Goal: Find specific page/section: Find specific page/section

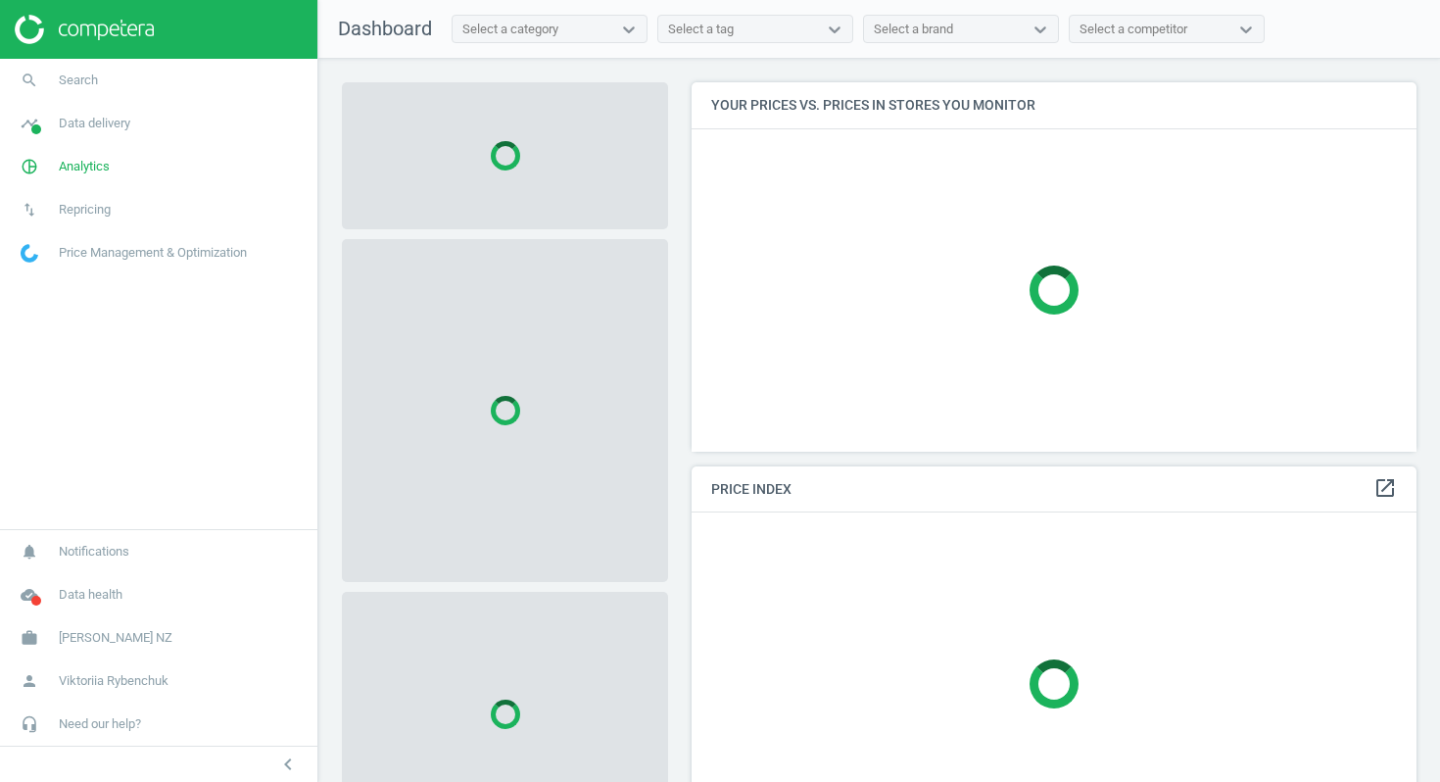
scroll to position [370, 726]
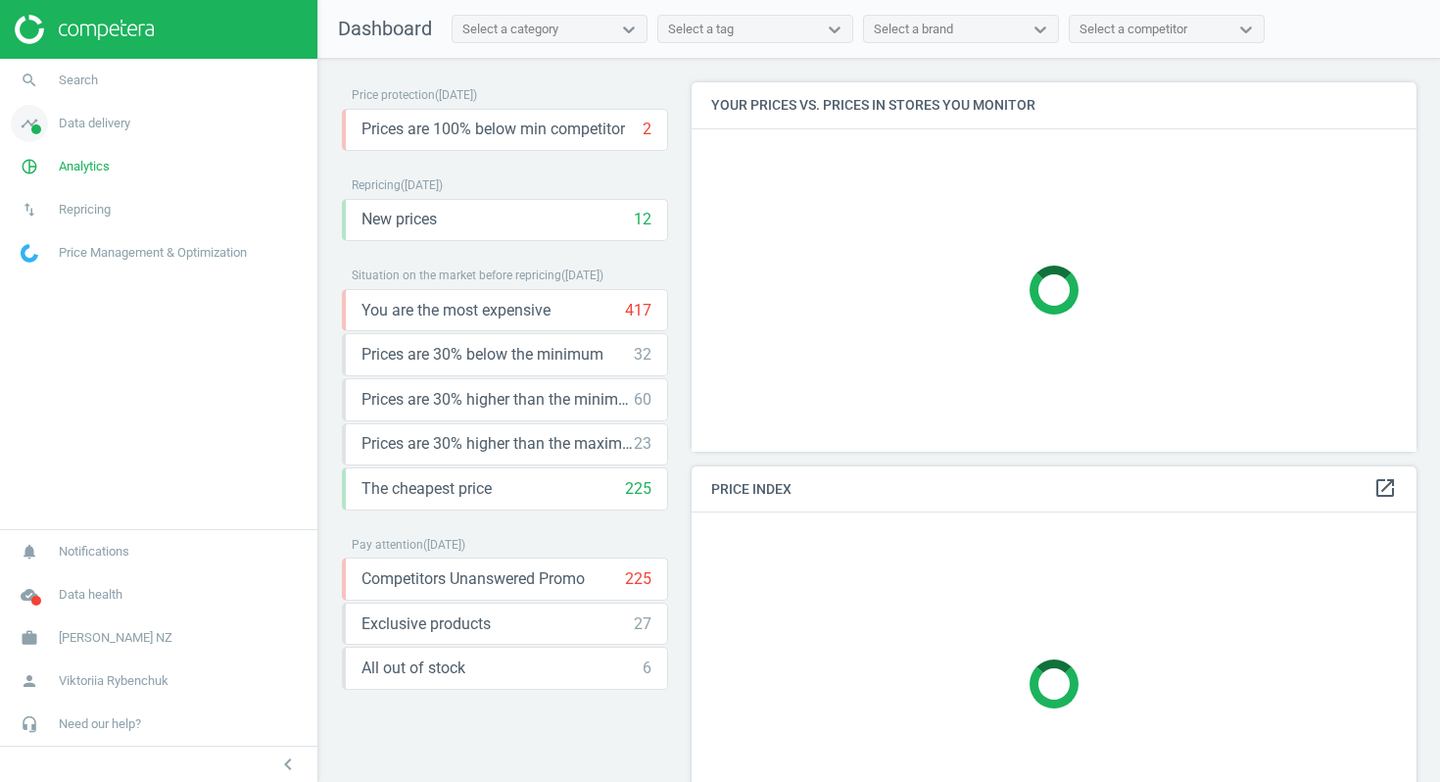
click at [72, 125] on span "Data delivery" at bounding box center [95, 124] width 72 height 18
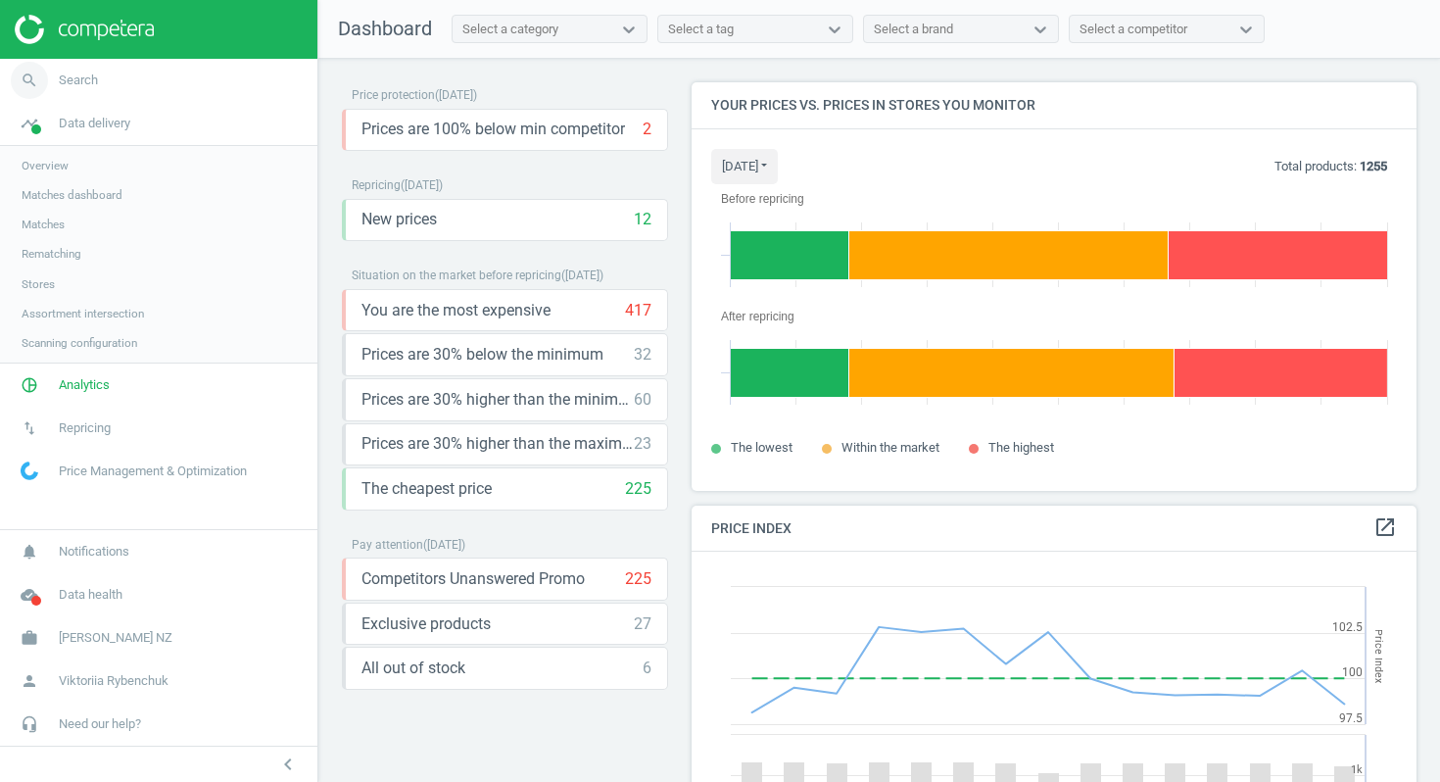
scroll to position [452, 726]
click at [85, 86] on span "Search" at bounding box center [78, 81] width 39 height 18
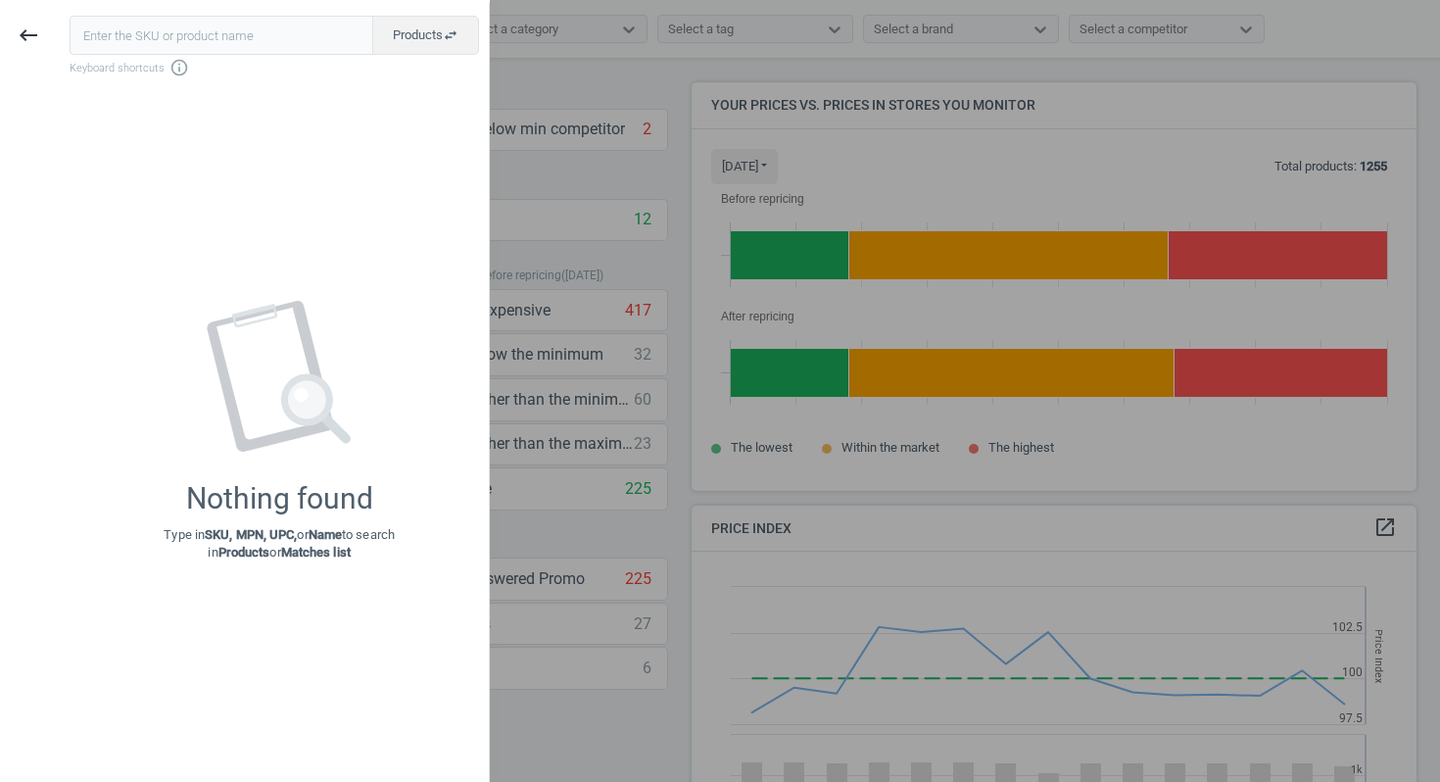
click at [200, 33] on input "text" at bounding box center [222, 35] width 304 height 39
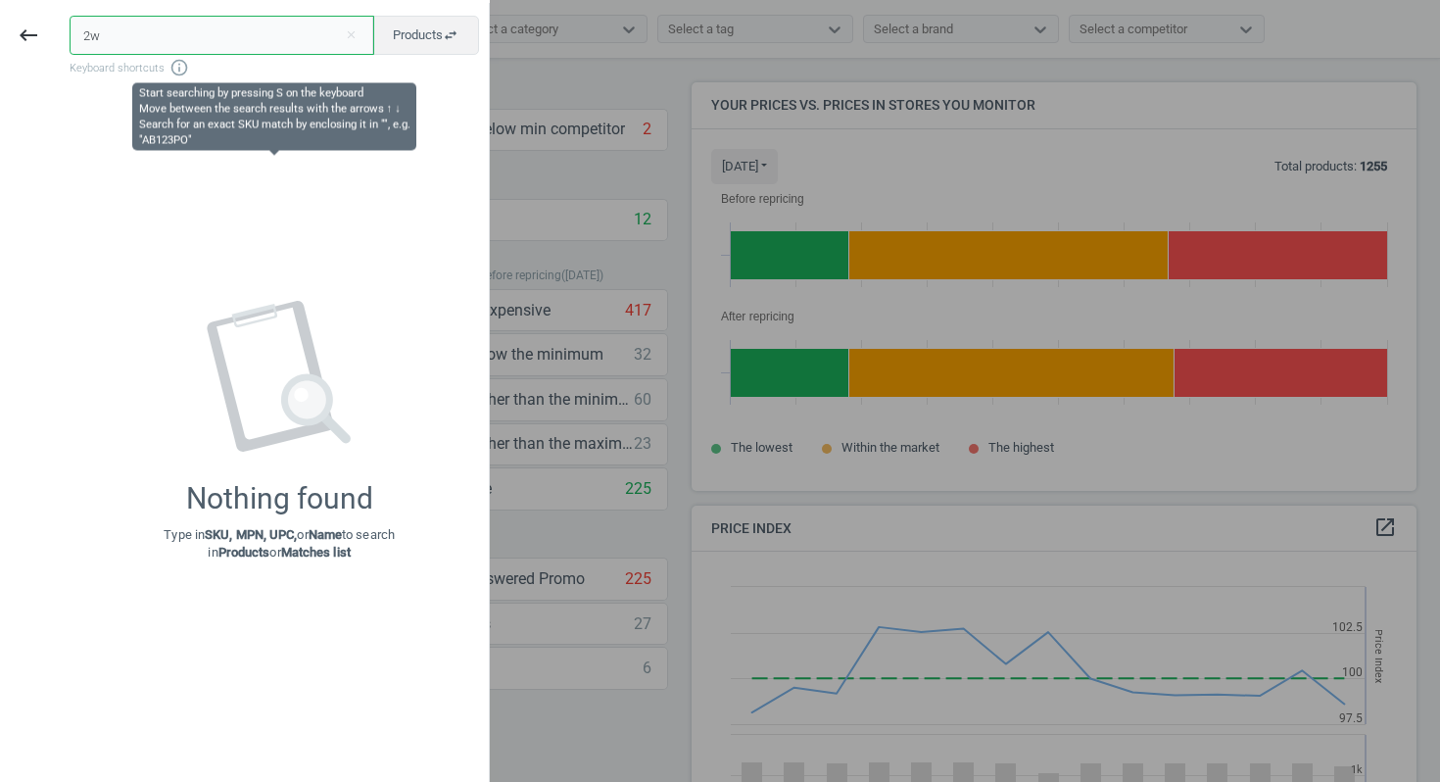
type input "2"
type input "white"
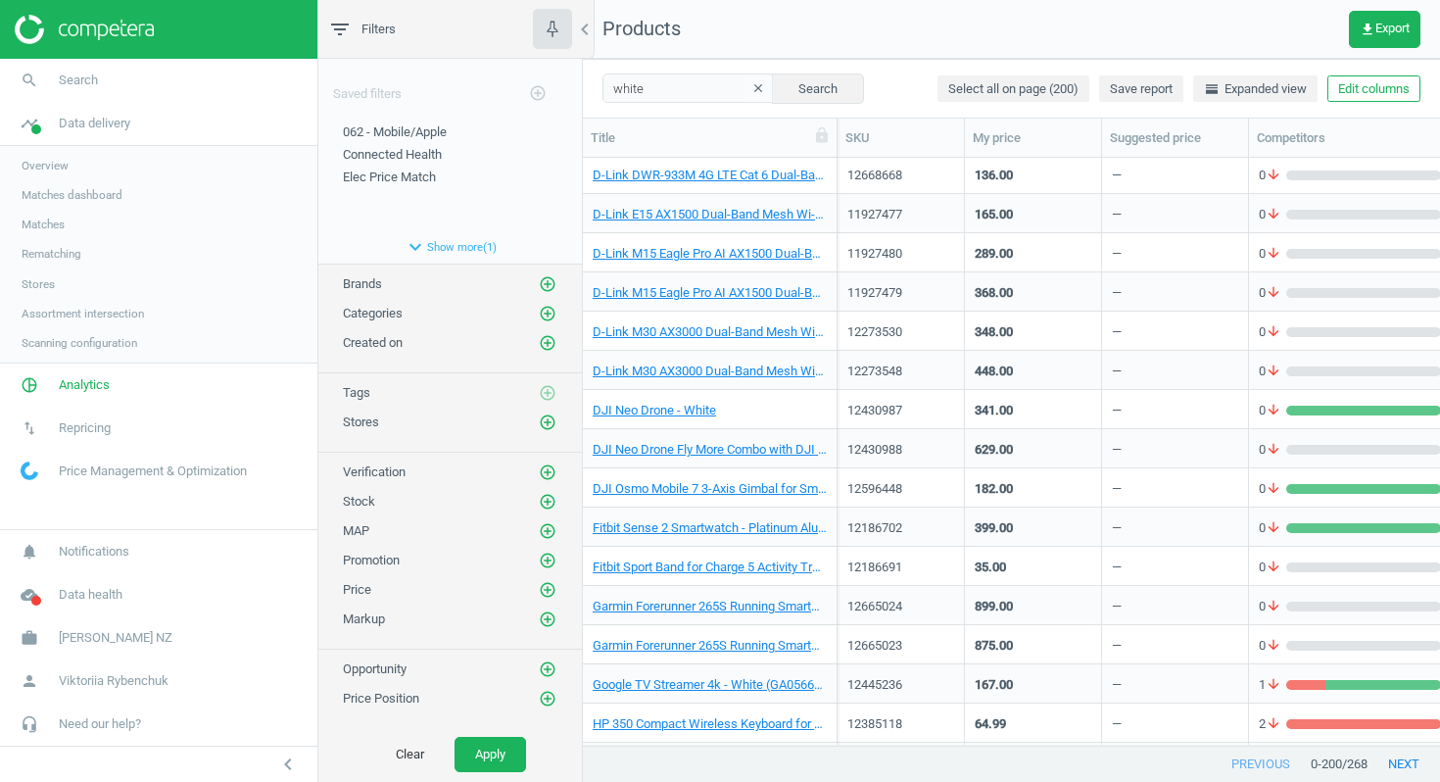
scroll to position [2586, 0]
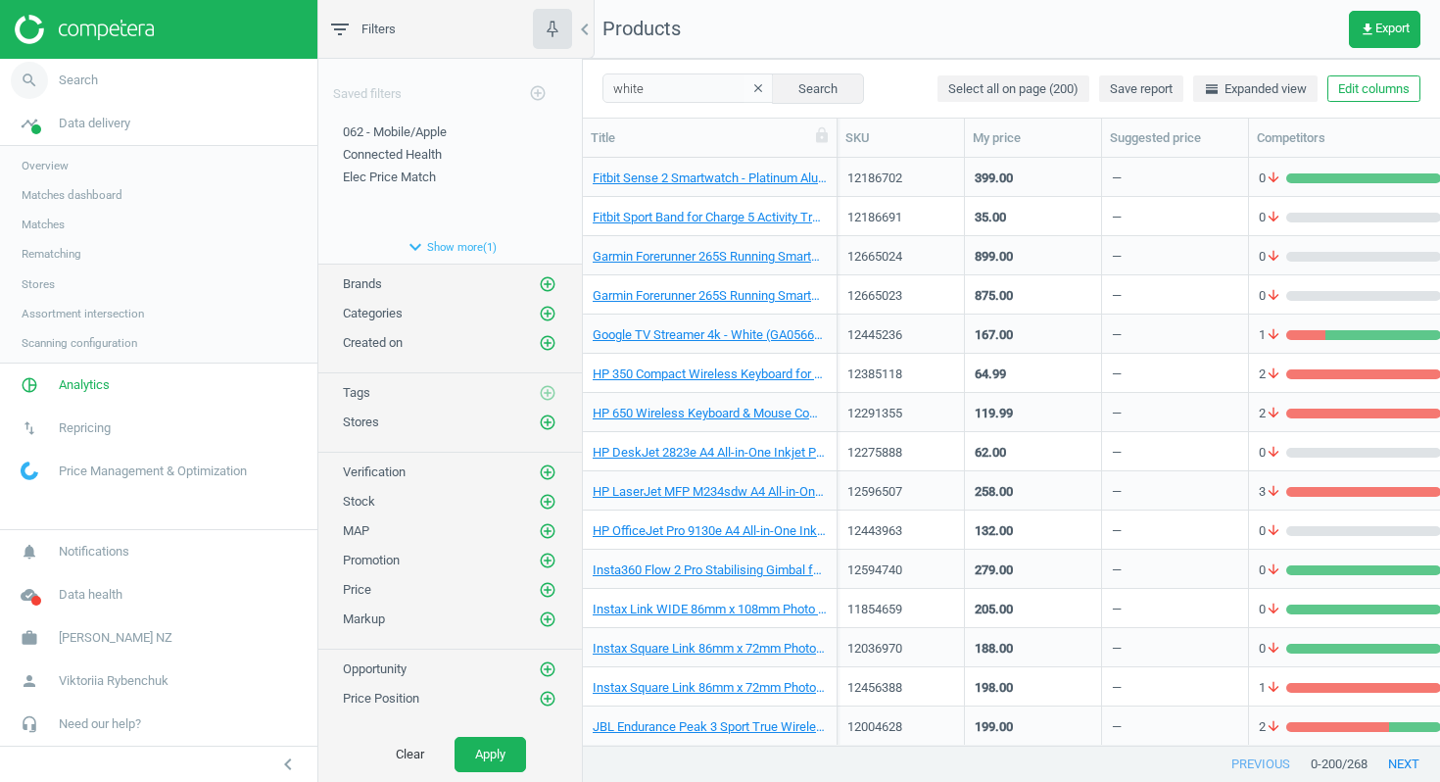
click at [66, 88] on span "Search" at bounding box center [78, 81] width 39 height 18
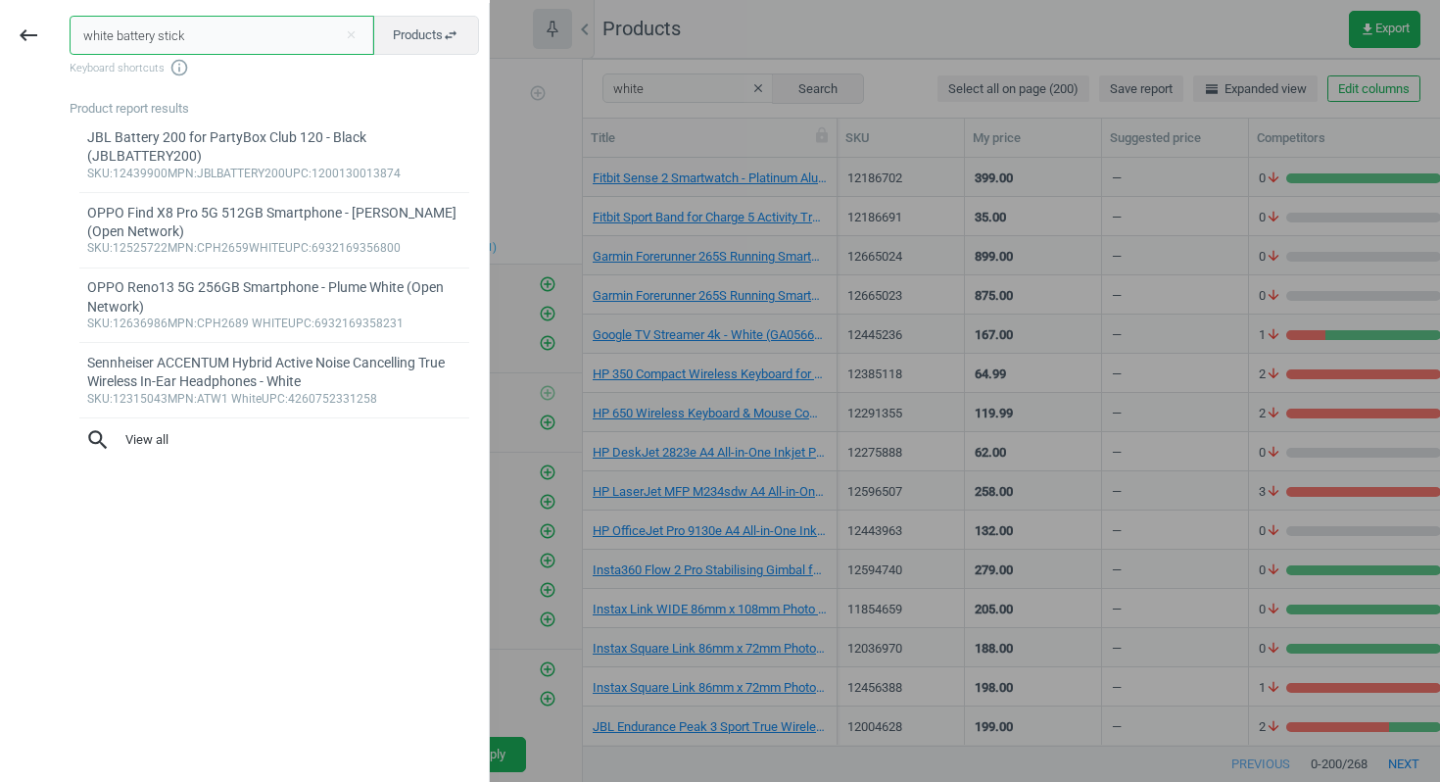
drag, startPoint x: 219, startPoint y: 35, endPoint x: 0, endPoint y: 25, distance: 219.7
click at [0, 25] on div "keyboard_backspace white battery stick close Products swap_horiz Keyboard short…" at bounding box center [245, 394] width 490 height 782
paste input "Ring Outdoor Camera"
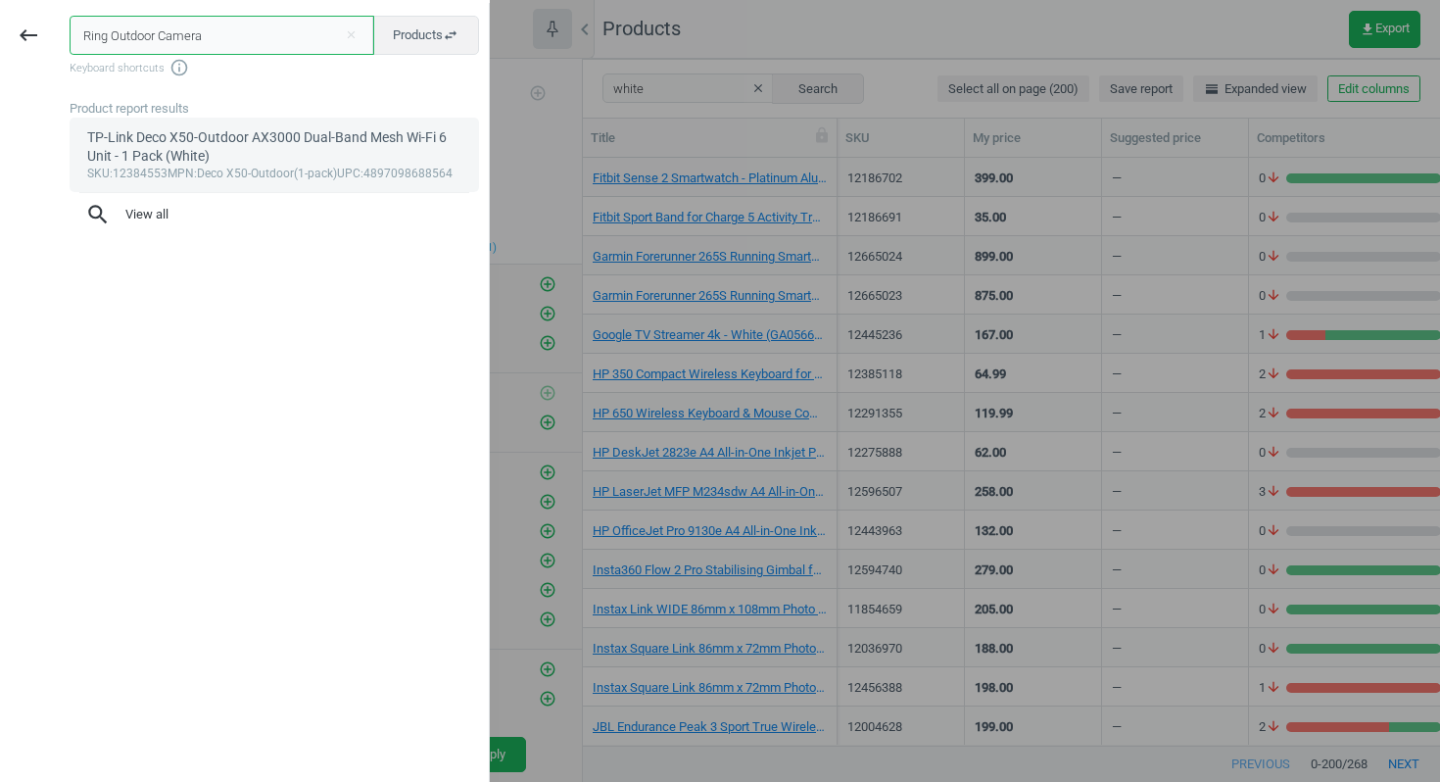
type input "Ring Outdoor Camera"
click at [221, 168] on div "sku :12384553 mpn :Deco X50-Outdoor(1-pack) upc :4897098688564" at bounding box center [274, 175] width 375 height 16
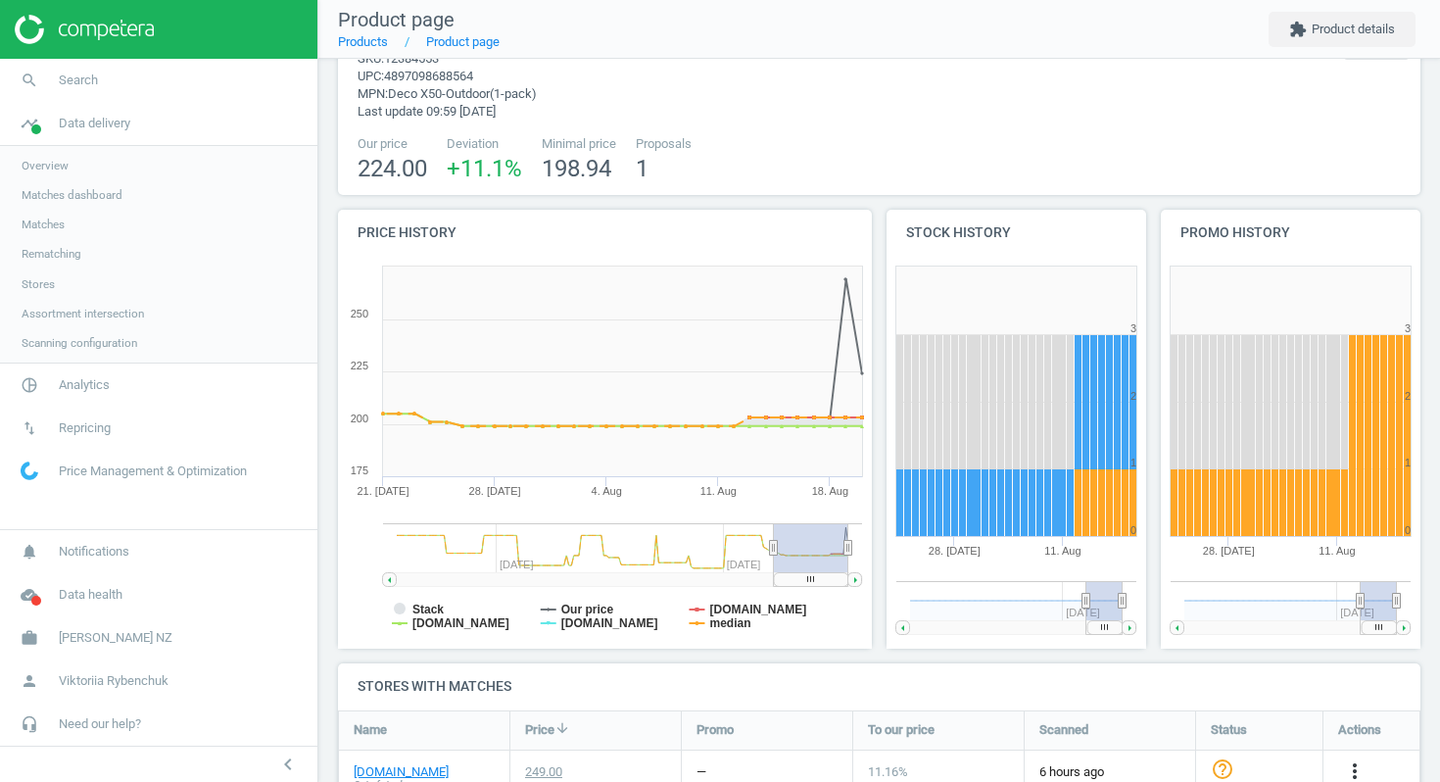
scroll to position [35, 0]
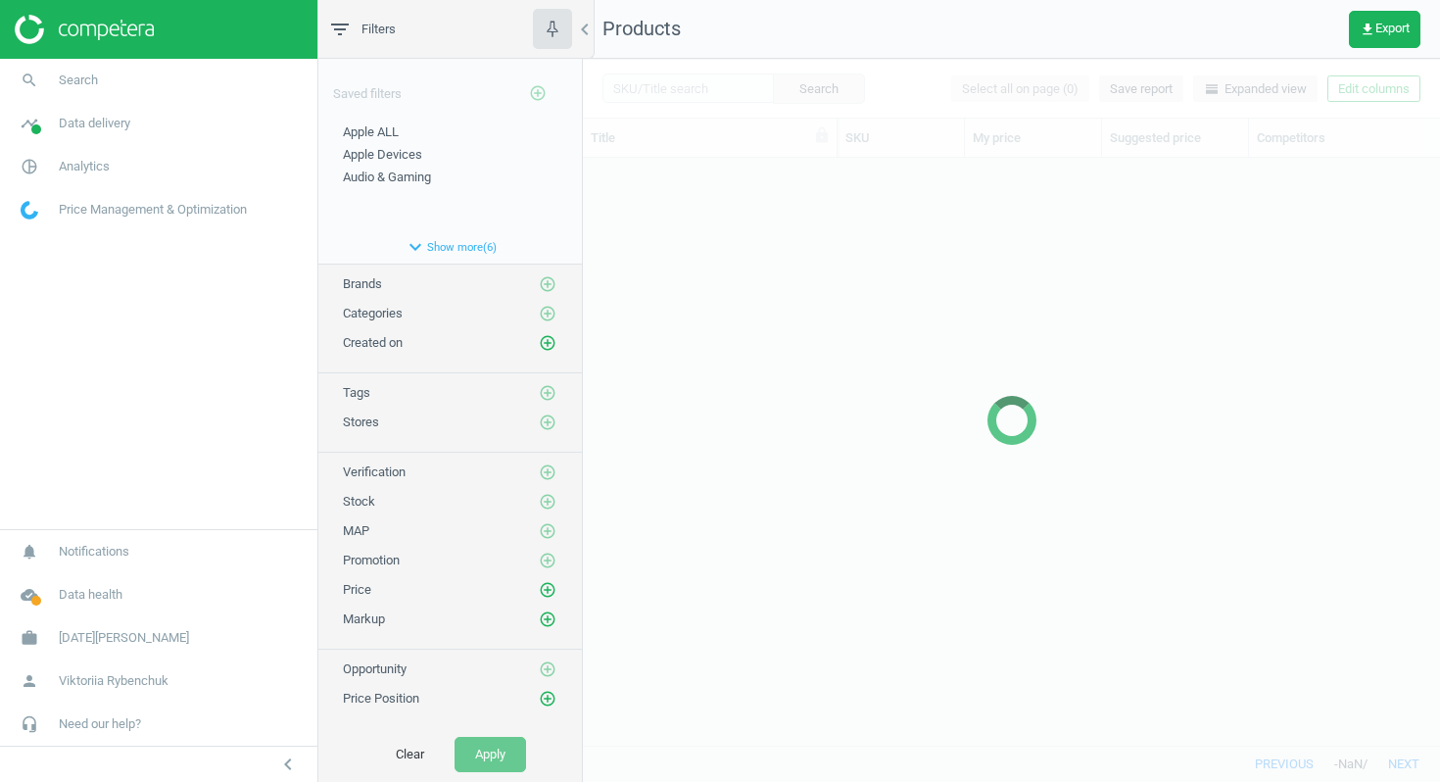
scroll to position [1, 1]
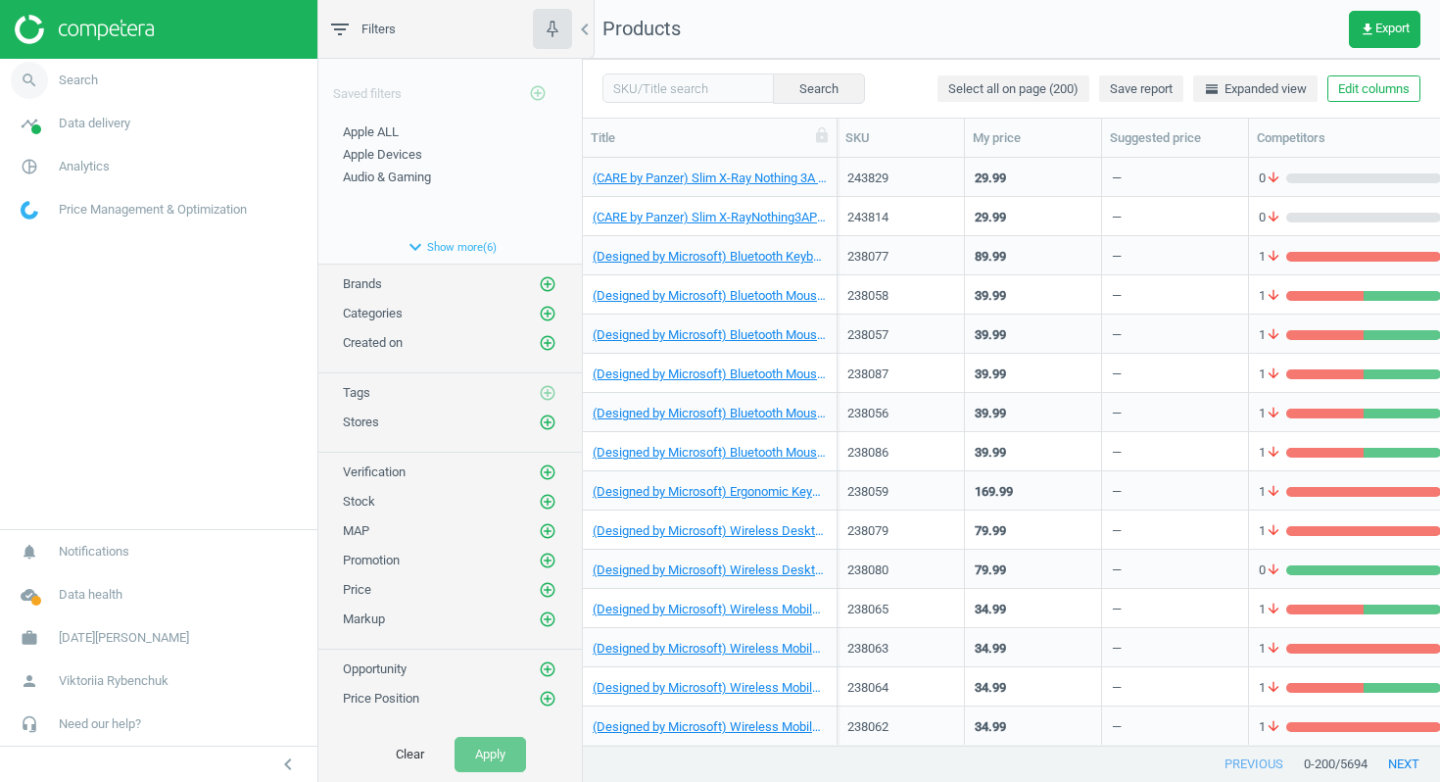
click at [96, 84] on span "Search" at bounding box center [78, 81] width 39 height 18
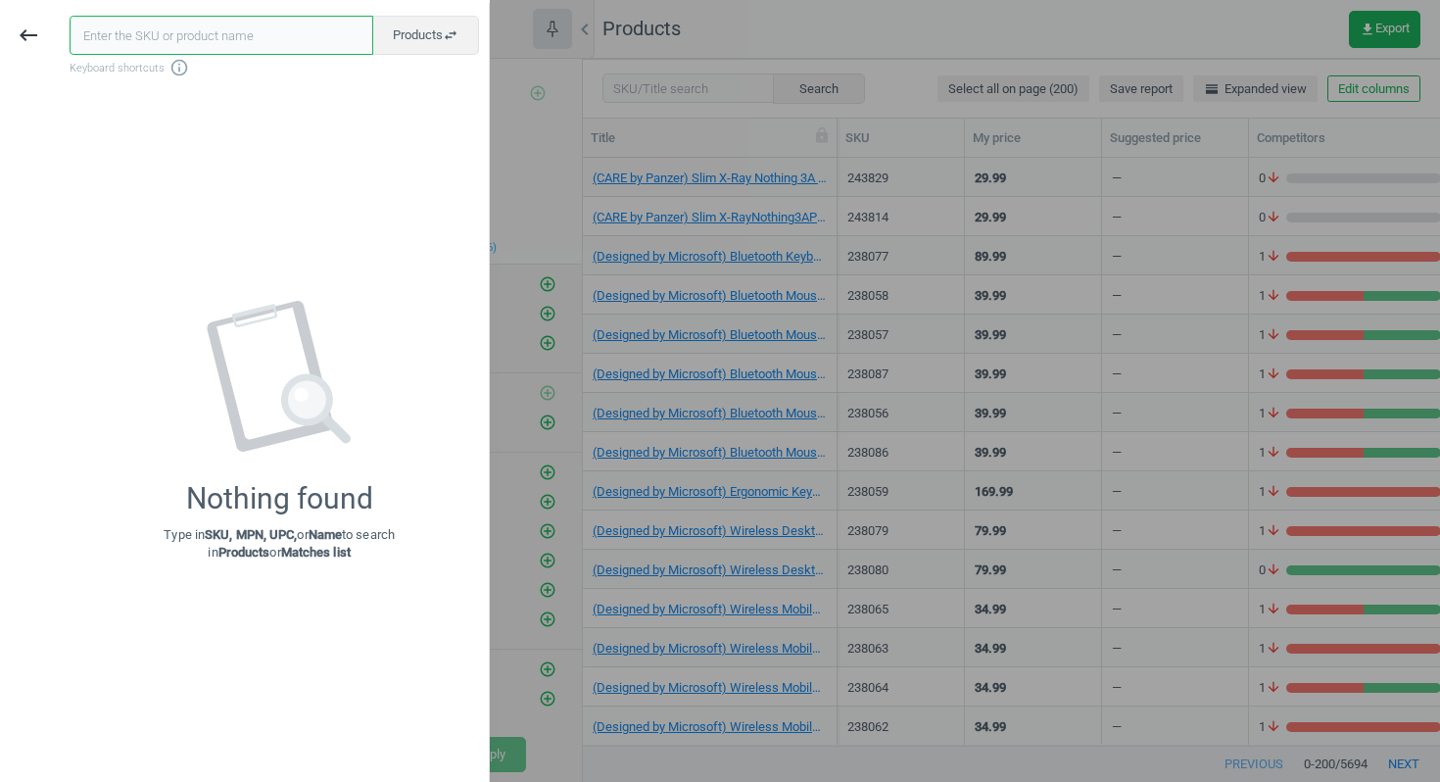
paste input "Ring Outdoor Camera"
type input "Ring Outdoor Camera"
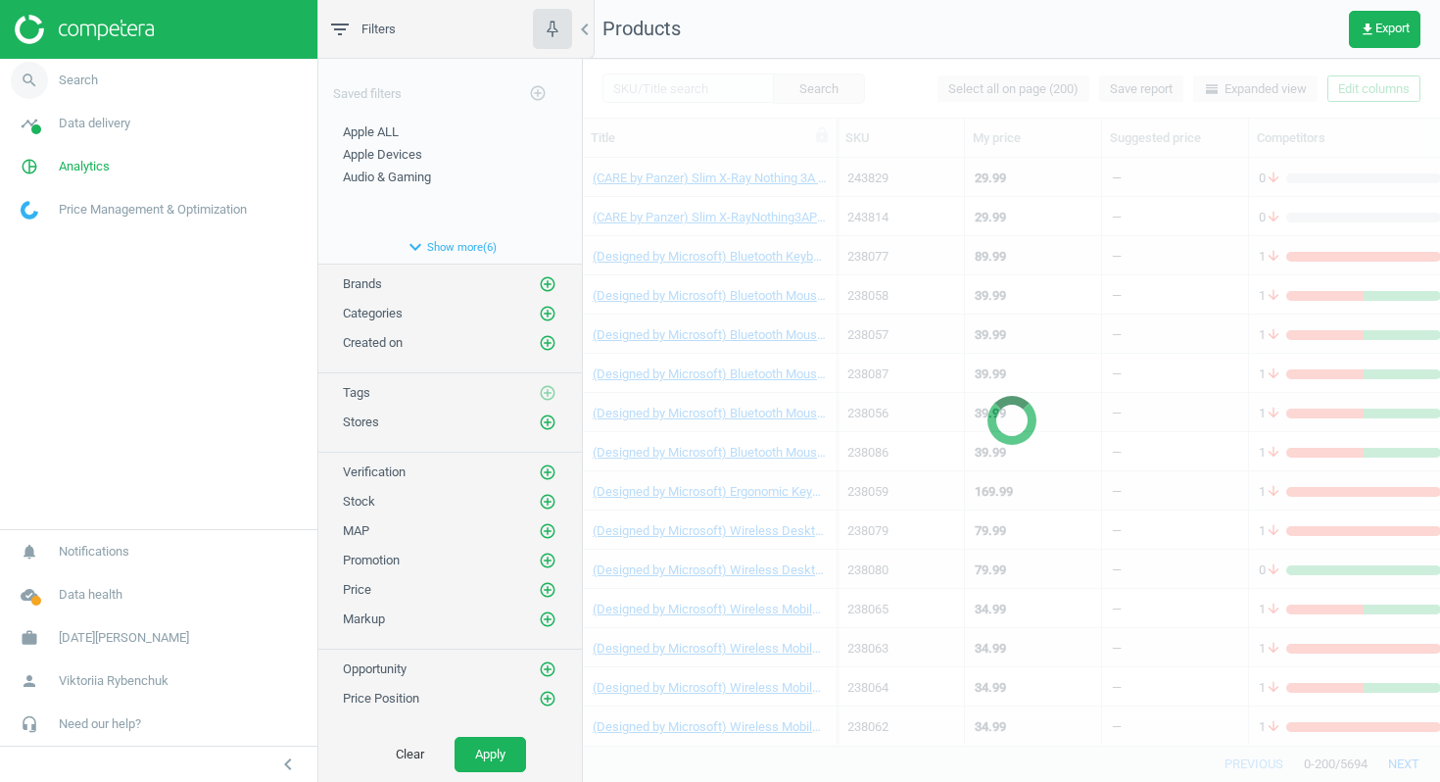
click at [87, 85] on span "Search" at bounding box center [78, 81] width 39 height 18
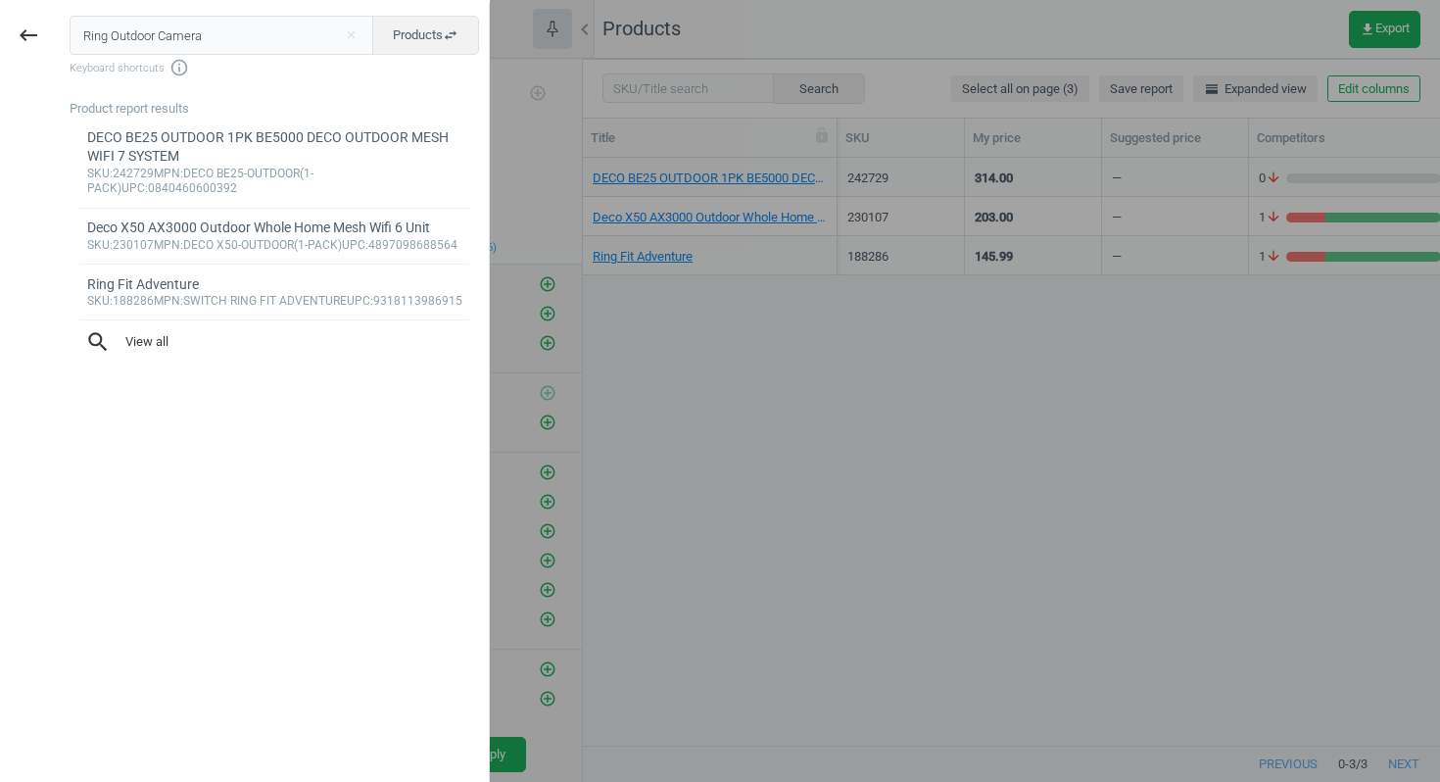
click at [747, 437] on div at bounding box center [720, 391] width 1440 height 782
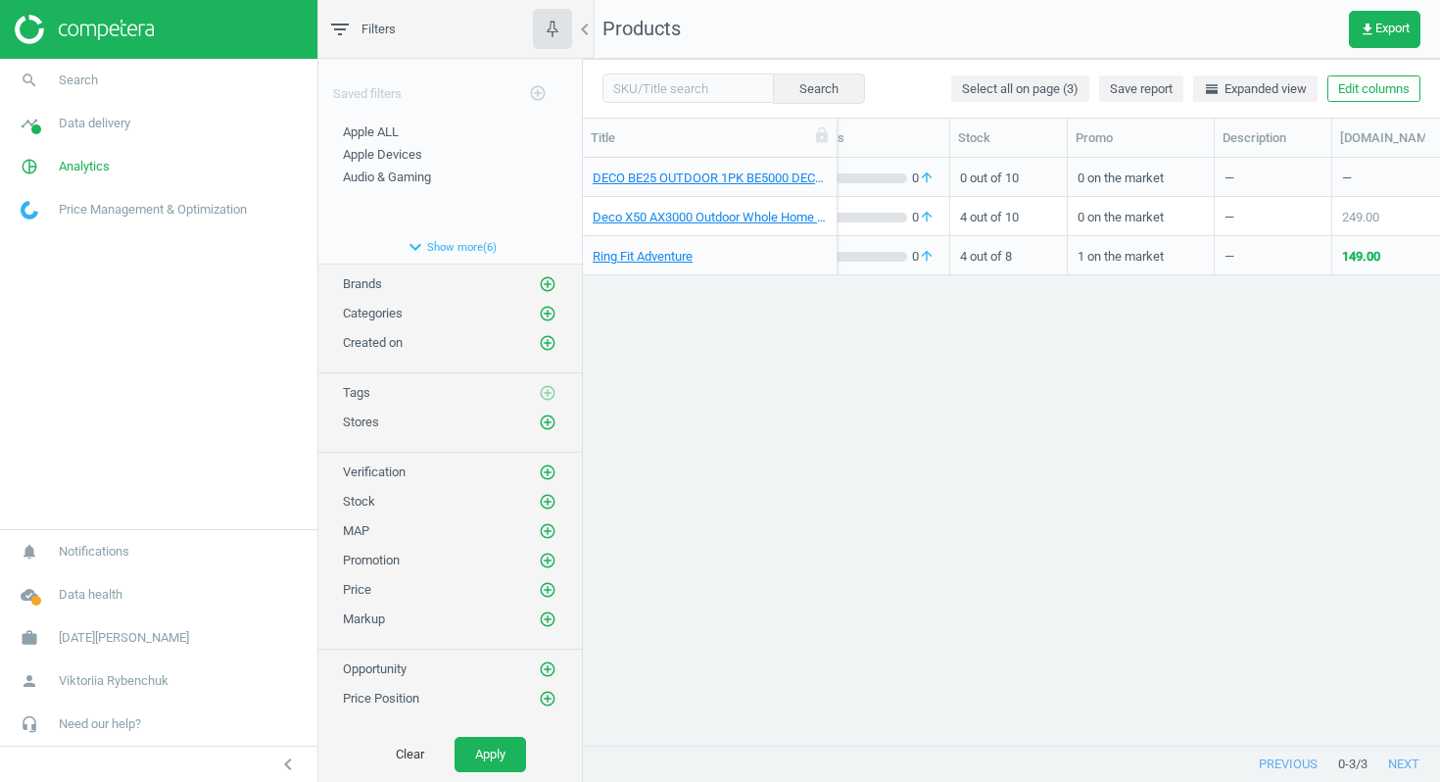
scroll to position [0, 743]
click at [85, 77] on span "Search" at bounding box center [78, 81] width 39 height 18
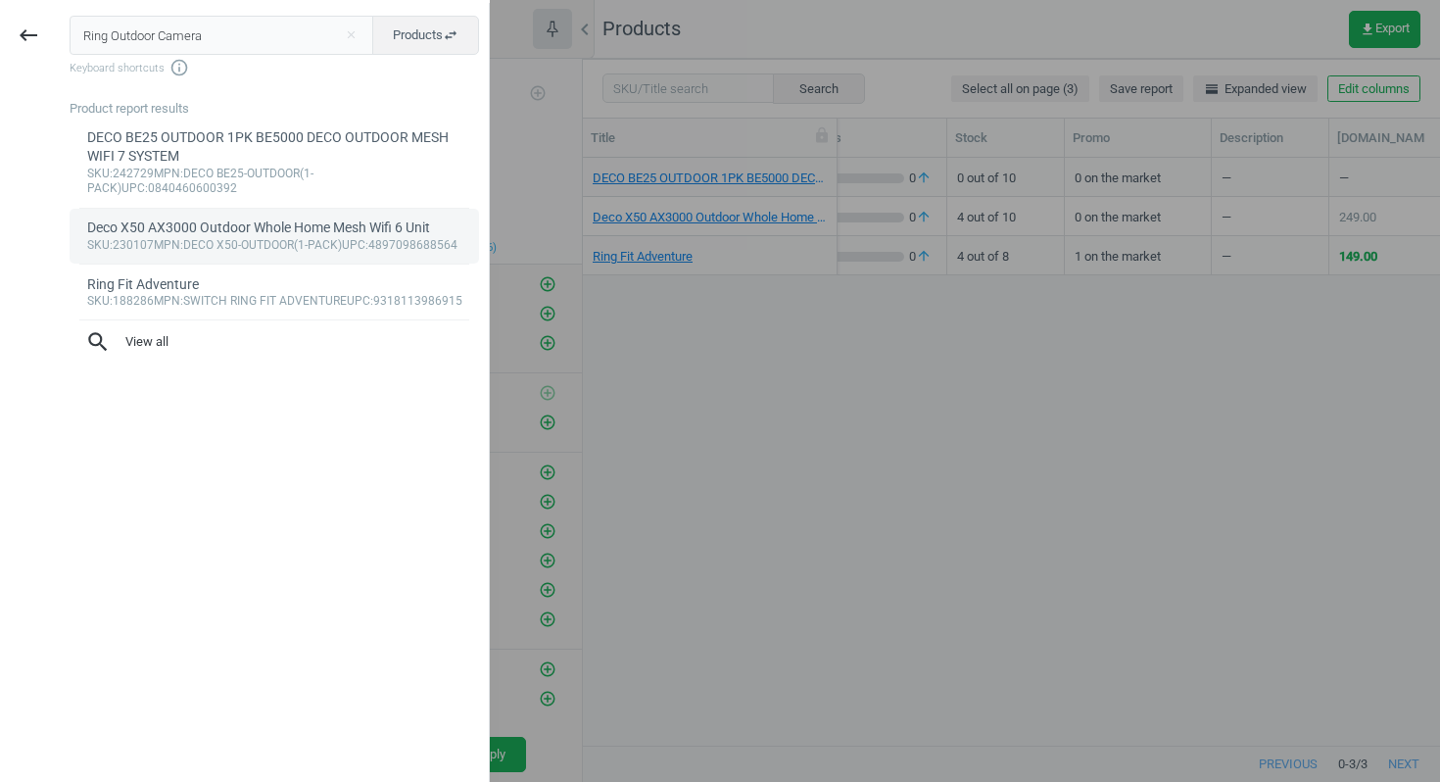
click at [197, 251] on div "sku :230107 mpn :DECO X50-OUTDOOR(1-PACK) upc :4897098688564" at bounding box center [274, 246] width 375 height 16
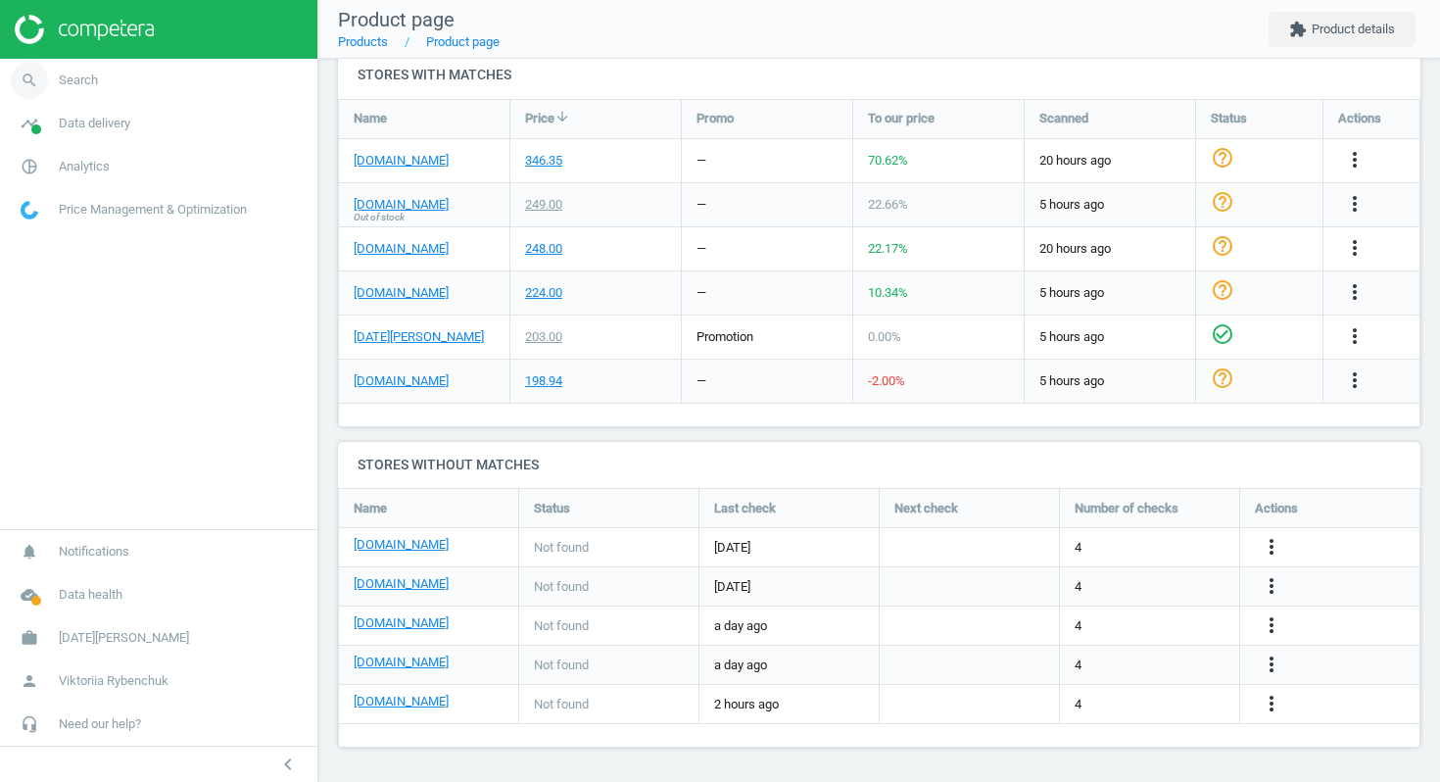
click at [110, 86] on link "search Search" at bounding box center [158, 80] width 317 height 43
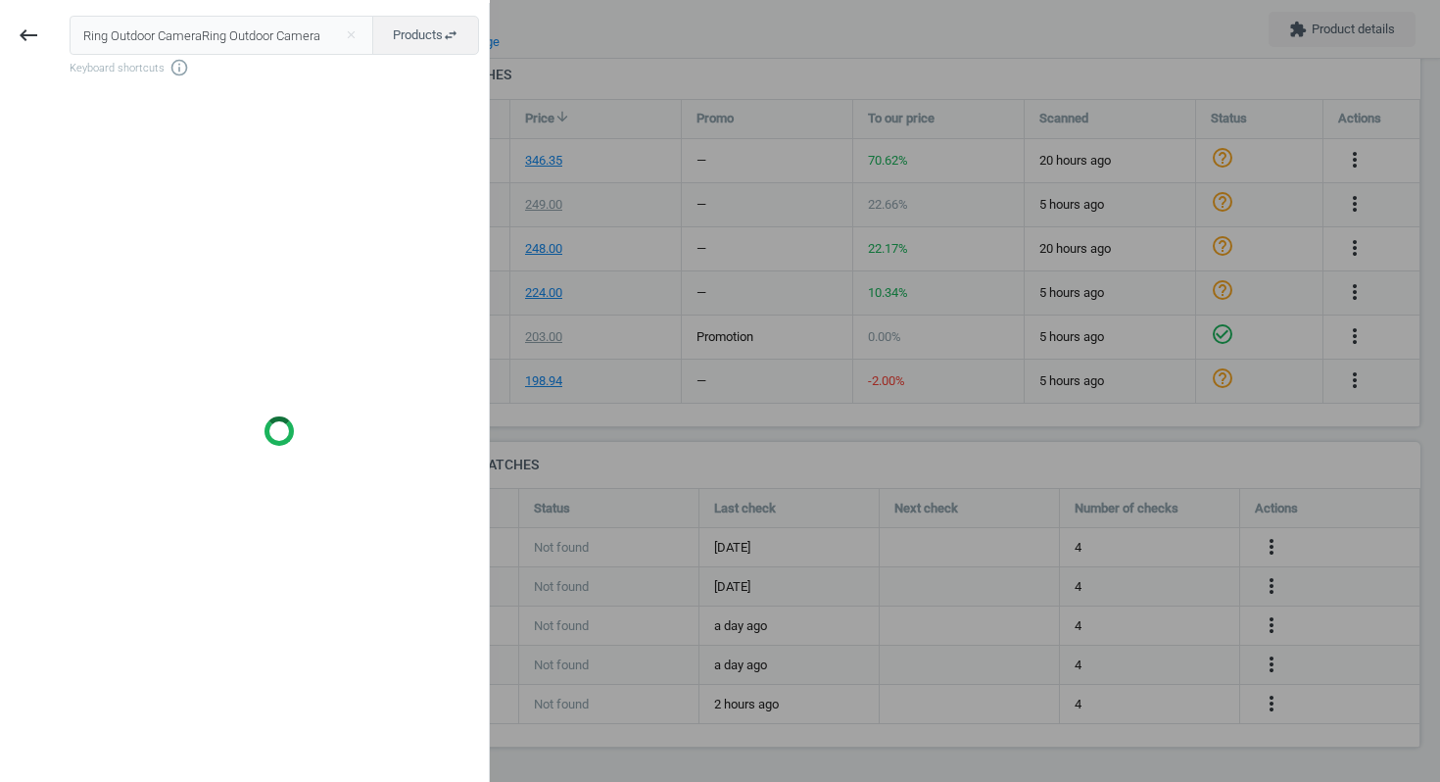
type input "Ring Outdoor Camera"
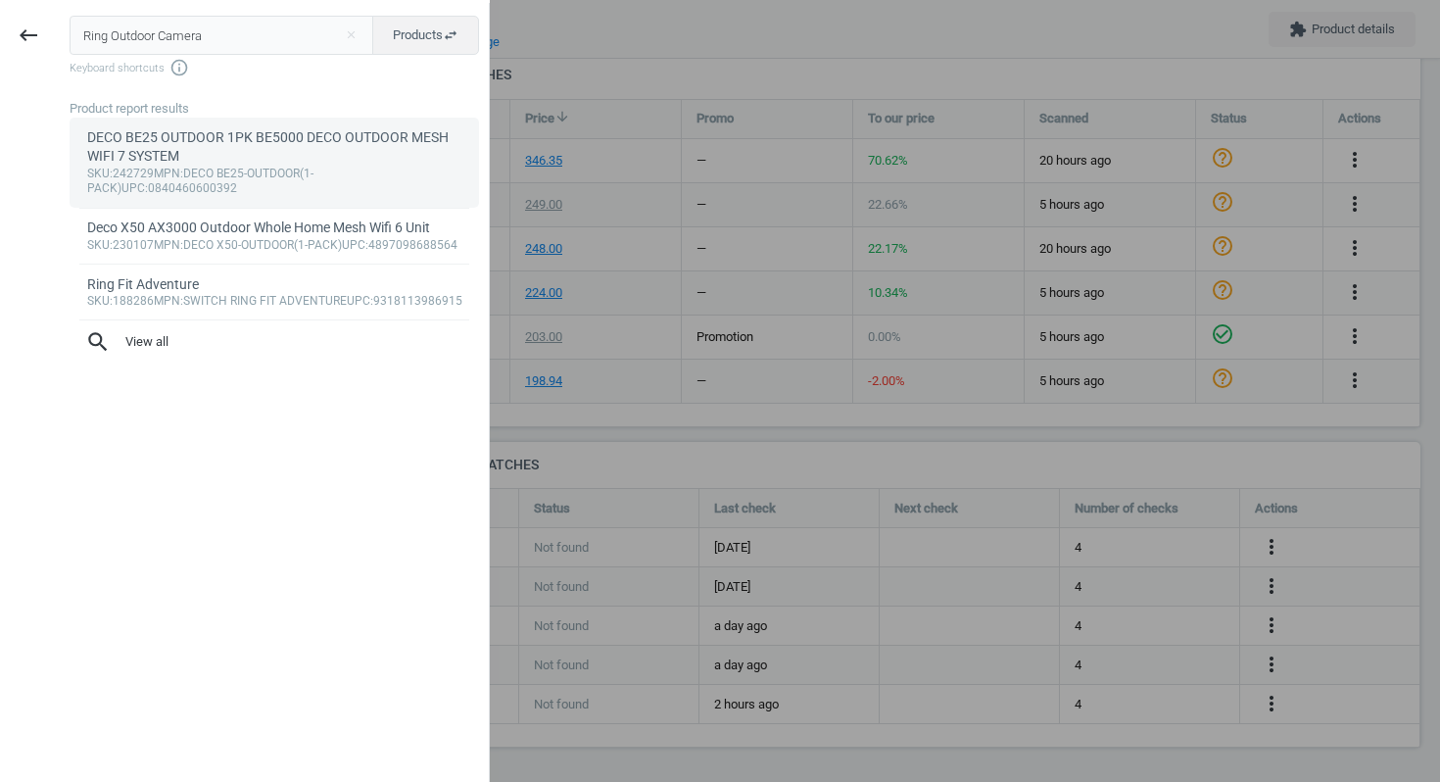
click at [158, 160] on div "DECO BE25 OUTDOOR 1PK BE5000 DECO OUTDOOR MESH WIFI 7 SYSTEM" at bounding box center [274, 147] width 375 height 38
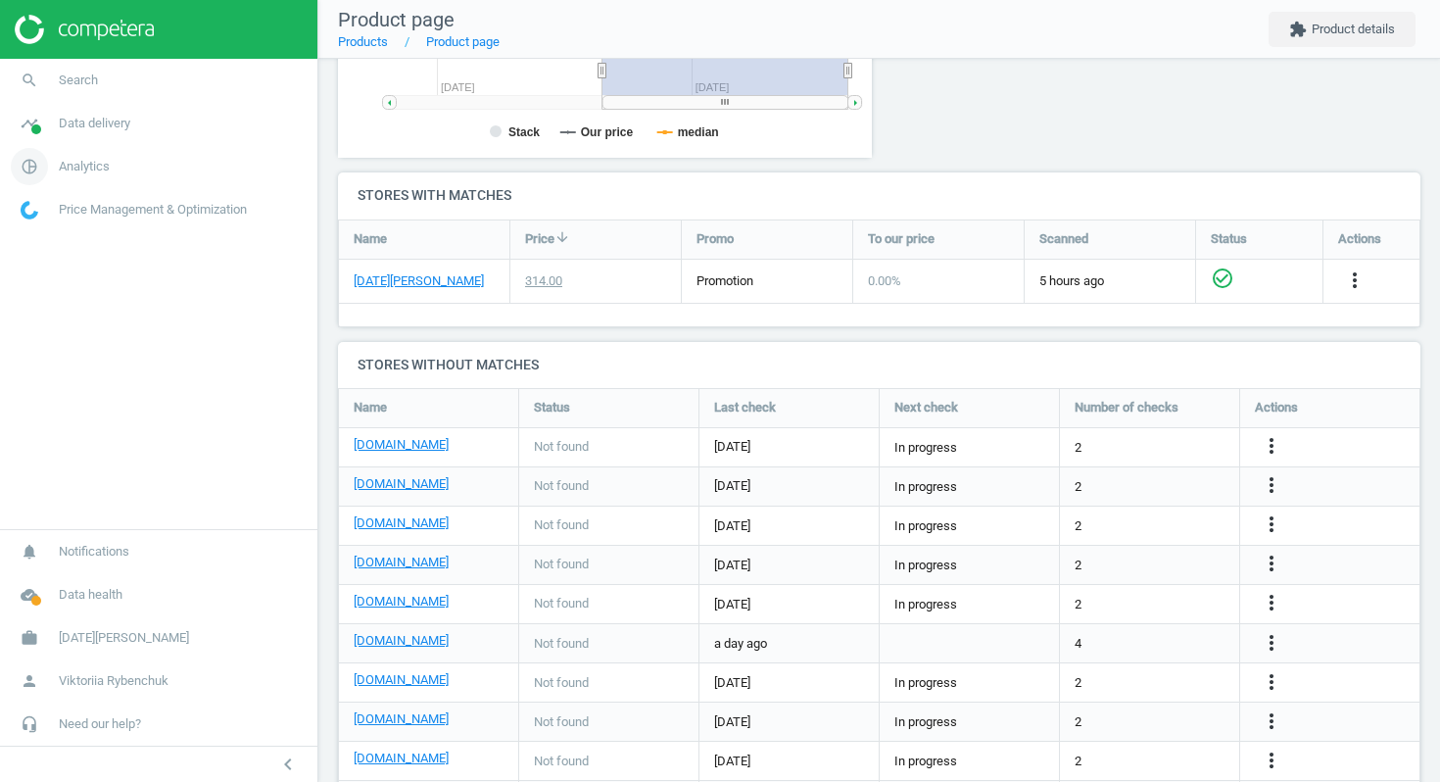
scroll to position [393, 535]
click at [106, 70] on link "search Search" at bounding box center [158, 80] width 317 height 43
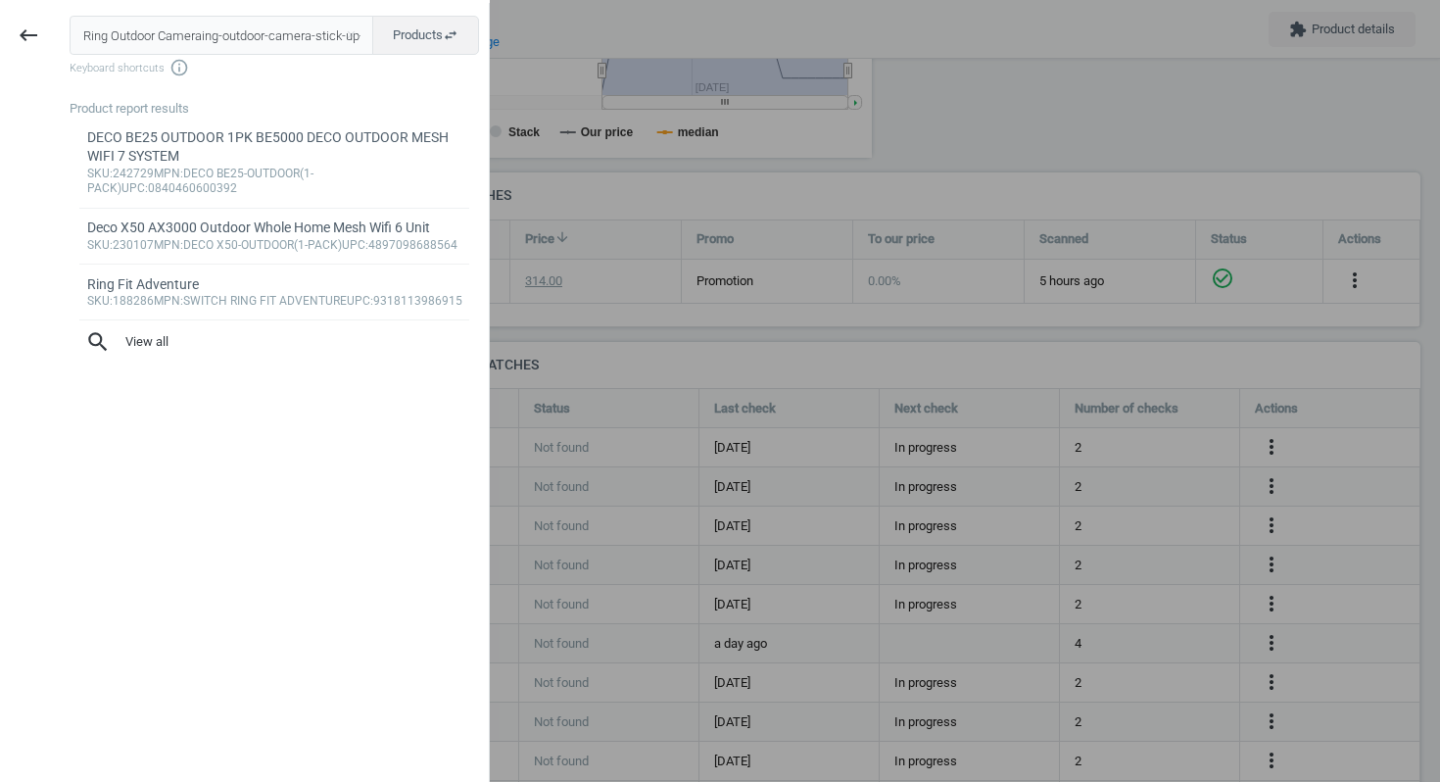
scroll to position [0, 136]
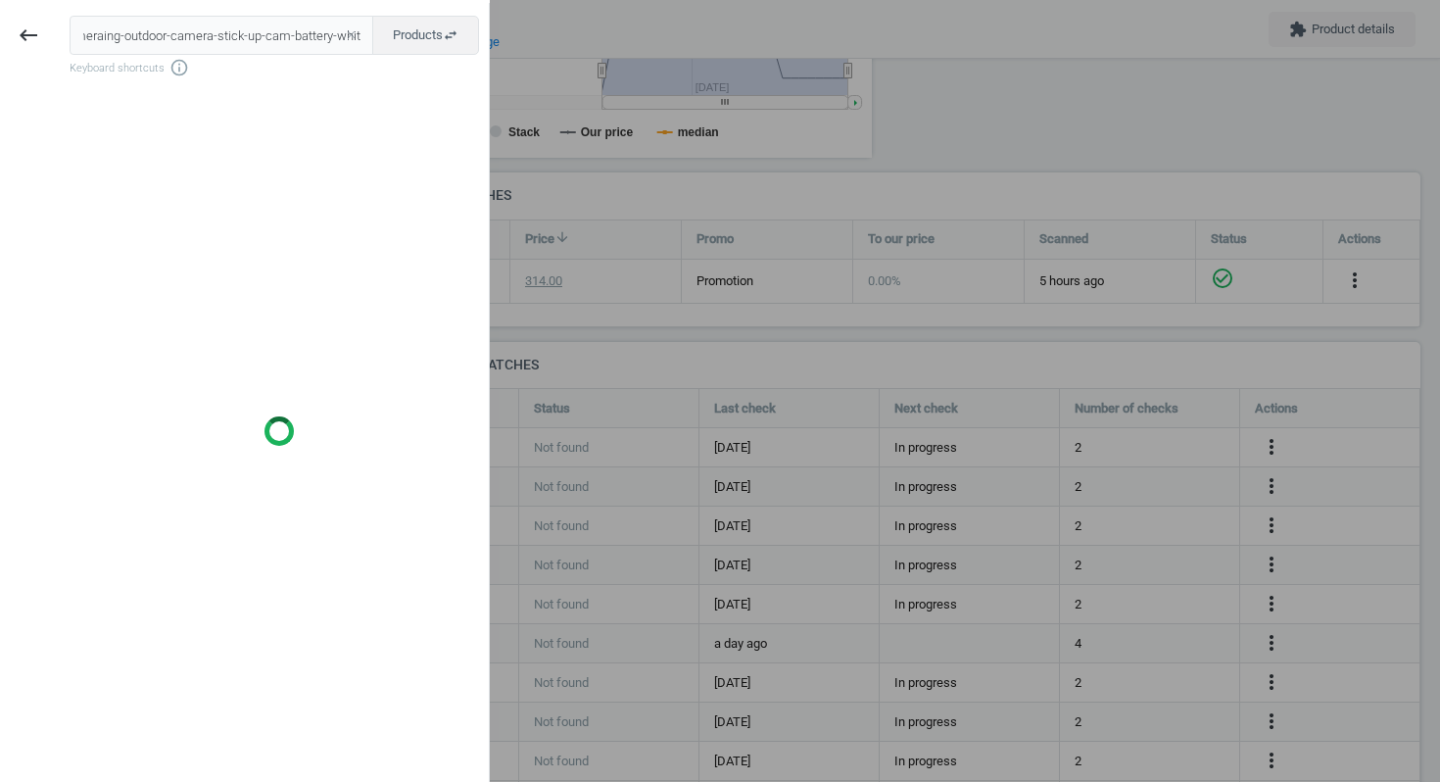
type input "Ring Outdoor Cameraing-outdoor-camera-stick-up-cam-battery-whit"
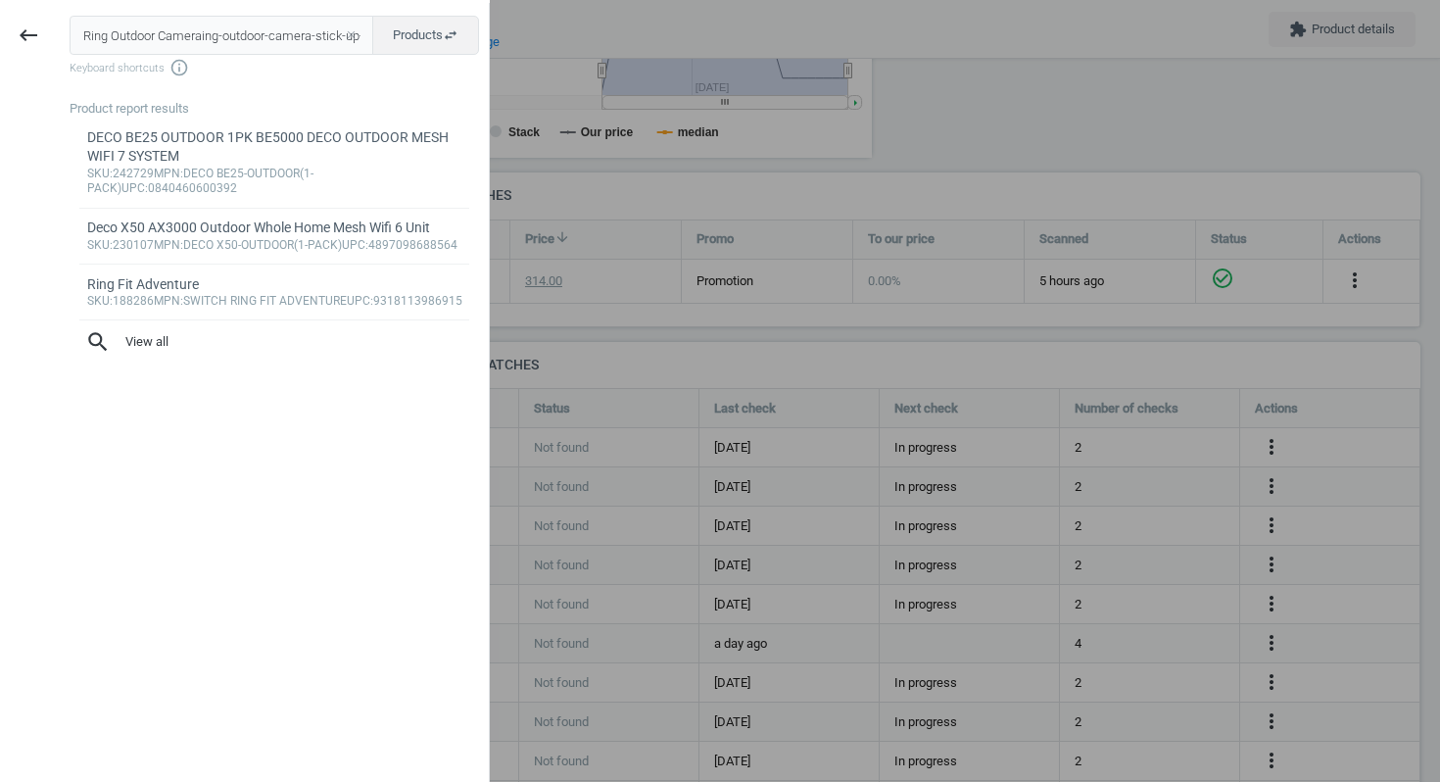
drag, startPoint x: 360, startPoint y: 37, endPoint x: 0, endPoint y: 25, distance: 359.7
click at [0, 25] on div "keyboard_backspace Ring Outdoor Cameraing-outdoor-camera-stick-up-cam-battery-w…" at bounding box center [245, 394] width 490 height 782
drag, startPoint x: 83, startPoint y: 33, endPoint x: 587, endPoint y: 31, distance: 503.5
click at [587, 31] on body "Group 2 Created with Sketch. ic/cloud_download/grey600 Created with Sketch. gra…" at bounding box center [720, 391] width 1440 height 782
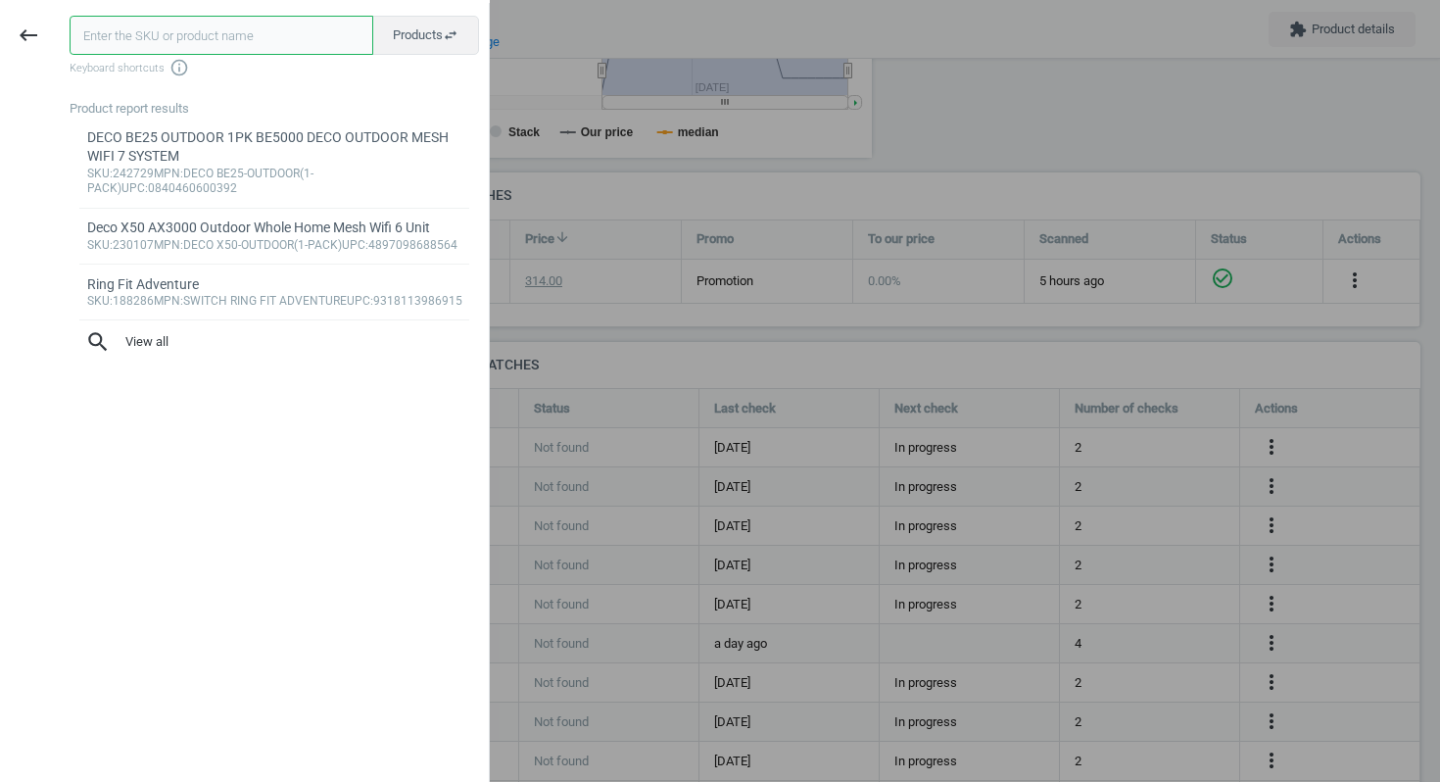
scroll to position [0, 0]
paste input "ing-outdoor-camera-stick-up-cam-battery-whit"
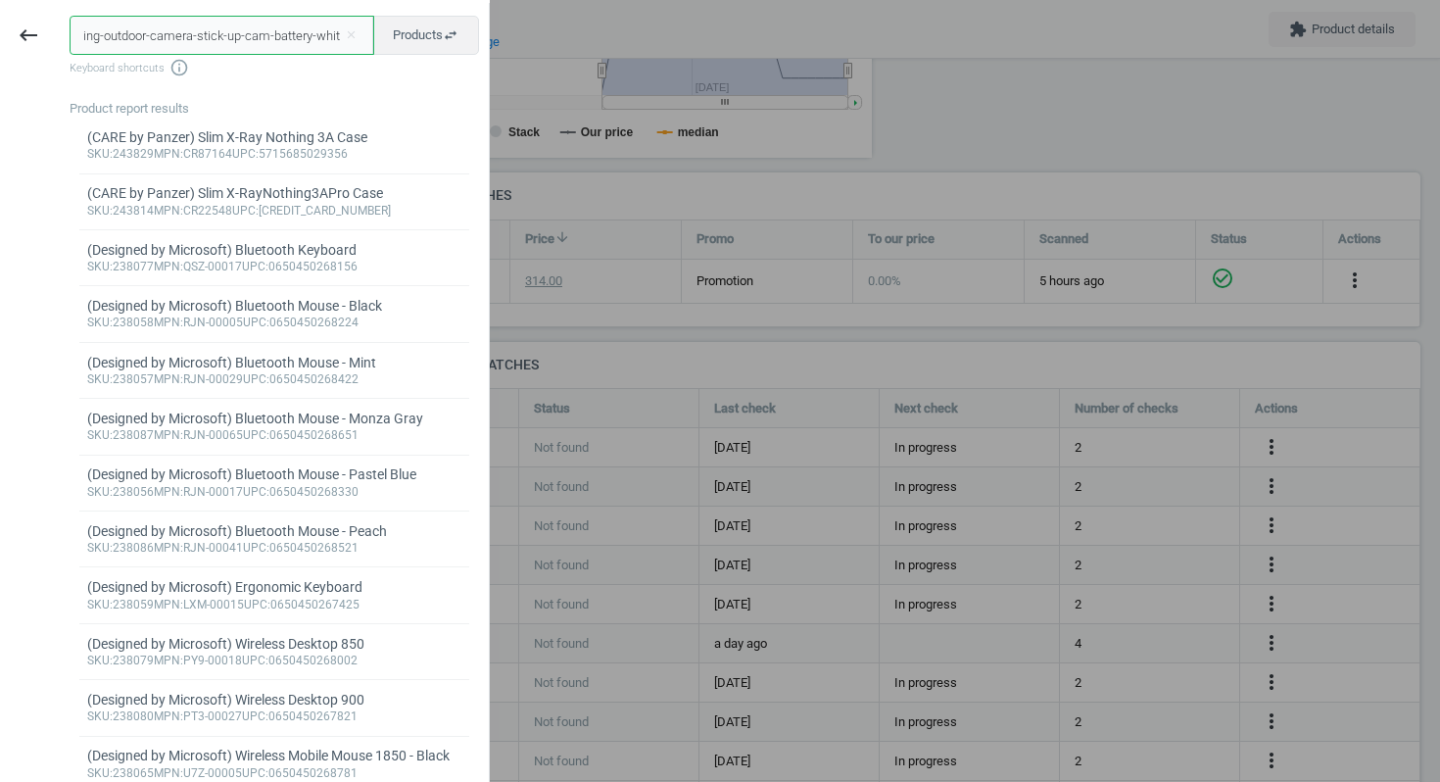
scroll to position [0, 9]
drag, startPoint x: 86, startPoint y: 28, endPoint x: 596, endPoint y: 59, distance: 510.3
click at [596, 59] on body "Group 2 Created with Sketch. ic/cloud_download/grey600 Created with Sketch. gra…" at bounding box center [720, 391] width 1440 height 782
type input "i"
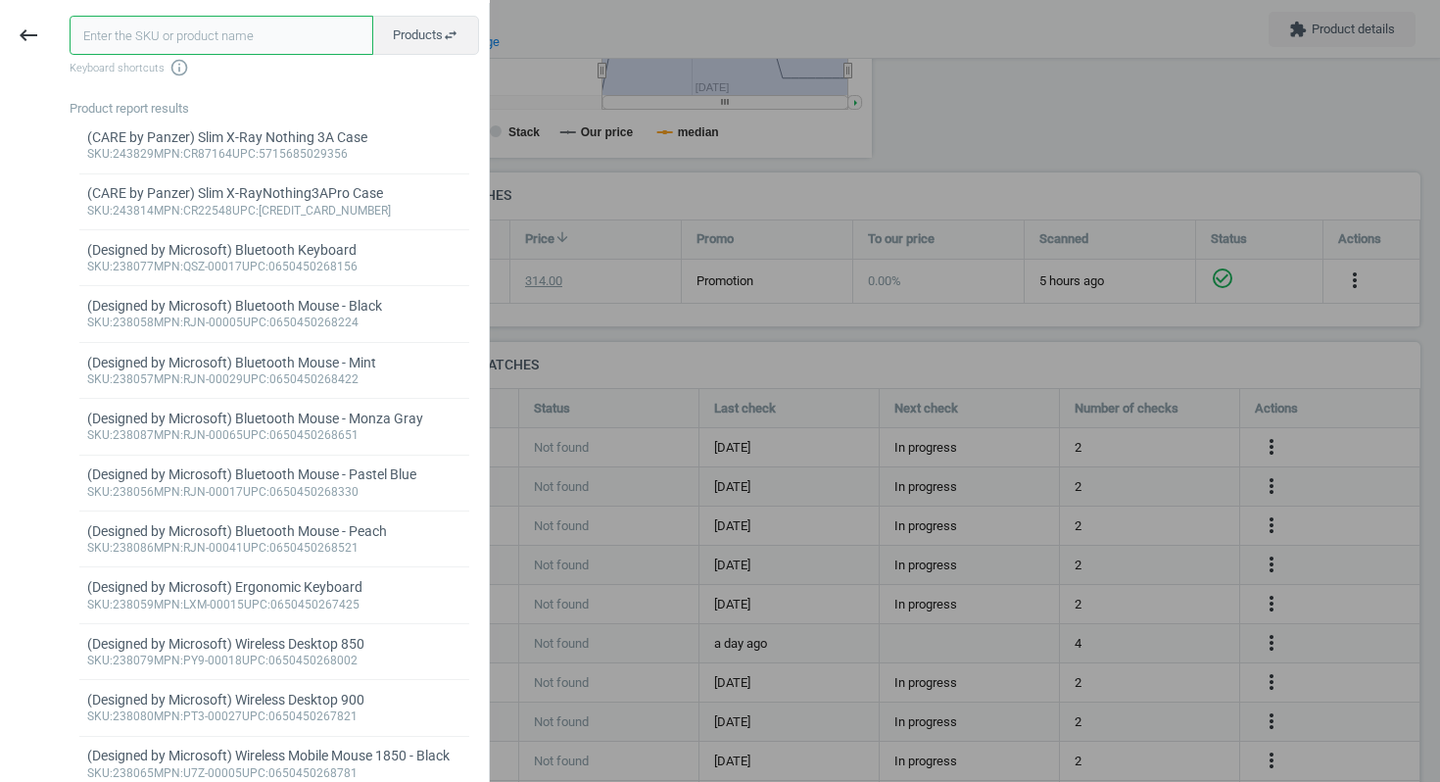
paste input "Parmco 600mm Lifestyle Canopy Stainless Steel LED"
type input "Parmco 600mm Lifestyle Canopy Stainless Steel LED"
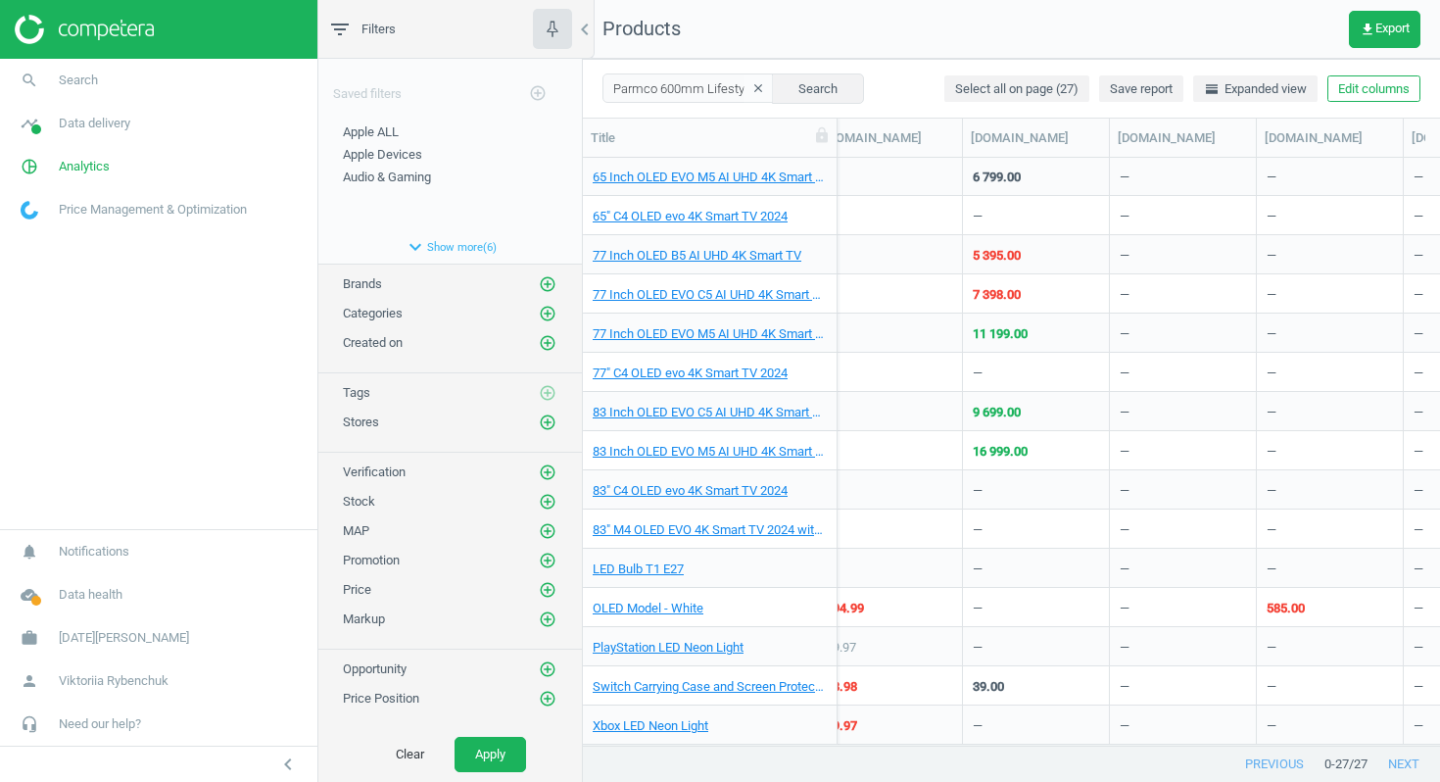
scroll to position [0, 1485]
